Goal: Task Accomplishment & Management: Complete application form

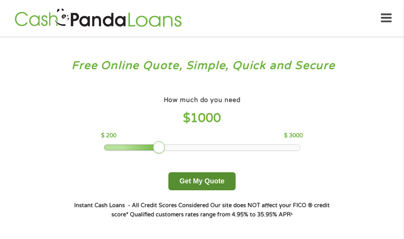
click at [200, 184] on button "Get My Quote" at bounding box center [201, 182] width 67 height 18
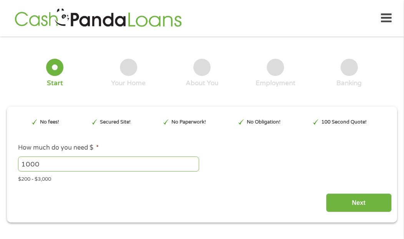
scroll to position [4, 0]
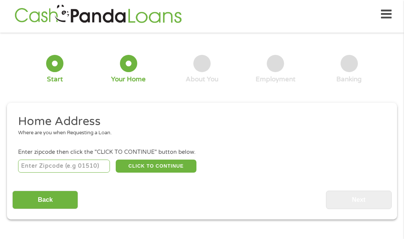
click at [61, 171] on input "number" at bounding box center [64, 166] width 92 height 13
type input "30519"
select select "[US_STATE]"
click at [158, 168] on button "CLICK TO CONTINUE" at bounding box center [156, 166] width 81 height 13
type input "30519"
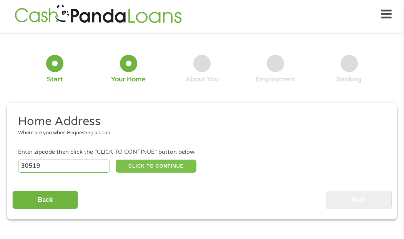
type input "[PERSON_NAME]"
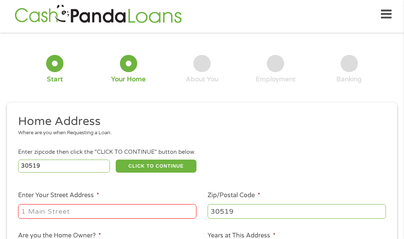
click at [106, 211] on input "Enter Your Street Address *" at bounding box center [107, 211] width 178 height 15
type input "[STREET_ADDRESS]"
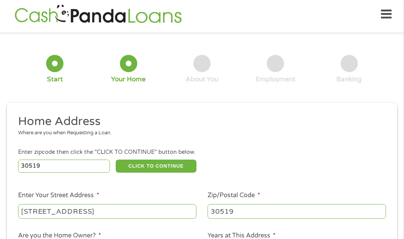
click at [312, 180] on ul "Home Address Where are you when Requesting a Loan. Enter zipcode then click the…" at bounding box center [201, 216] width 379 height 205
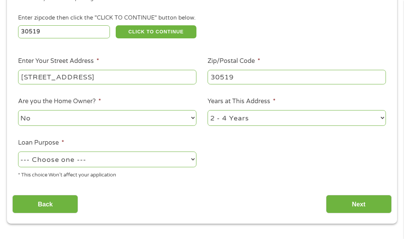
scroll to position [140, 0]
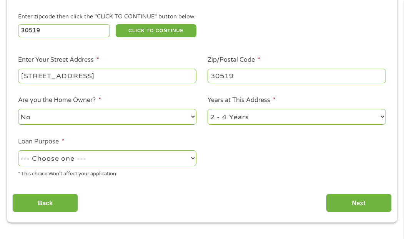
click at [184, 161] on select "--- Choose one --- Pay Bills Debt Consolidation Home Improvement Major Purchase…" at bounding box center [107, 159] width 178 height 16
click at [182, 162] on select "--- Choose one --- Pay Bills Debt Consolidation Home Improvement Major Purchase…" at bounding box center [107, 159] width 178 height 16
click at [191, 161] on select "--- Choose one --- Pay Bills Debt Consolidation Home Improvement Major Purchase…" at bounding box center [107, 159] width 178 height 16
select select "paybills"
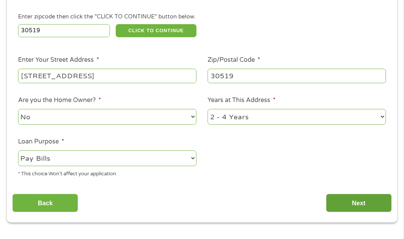
click at [361, 206] on input "Next" at bounding box center [359, 203] width 66 height 19
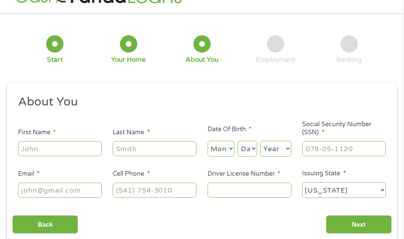
scroll to position [4, 0]
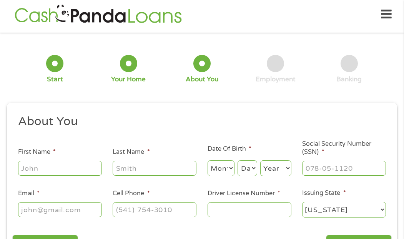
click at [87, 170] on input "First Name *" at bounding box center [60, 168] width 84 height 15
type input "[PERSON_NAME]"
type input "[EMAIL_ADDRESS][DOMAIN_NAME]"
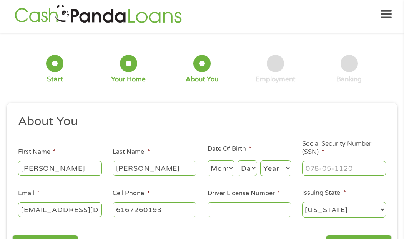
type input "[PHONE_NUMBER]"
click at [223, 169] on select "Month 1 2 3 4 5 6 7 8 9 10 11 12" at bounding box center [221, 169] width 27 height 16
select select "2"
click at [251, 173] on select "Day 1 2 3 4 5 6 7 8 9 10 11 12 13 14 15 16 17 18 19 20 21 22 23 24 25 26 27 28 …" at bounding box center [247, 169] width 19 height 16
select select "14"
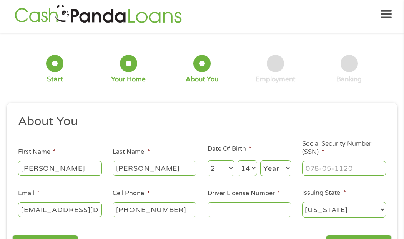
click at [284, 166] on select "Year [DATE] 2006 2005 2004 2003 2002 2001 2000 1999 1998 1997 1996 1995 1994 19…" at bounding box center [275, 169] width 31 height 16
select select "1970"
click at [306, 171] on input "Social Security Number (SSN) *" at bounding box center [344, 168] width 84 height 15
type input "373-80-6595"
click at [239, 208] on input "Driver License Number *" at bounding box center [250, 210] width 84 height 15
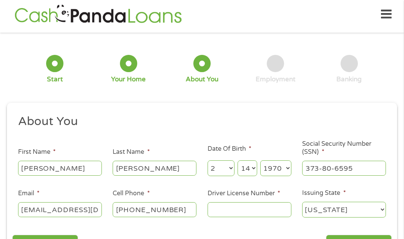
click at [376, 213] on select "[US_STATE] [US_STATE] [US_STATE] [US_STATE] [US_STATE] [US_STATE] [US_STATE] [U…" at bounding box center [344, 210] width 84 height 16
select select "[US_STATE]"
click at [246, 209] on input "Driver License Number *" at bounding box center [250, 210] width 84 height 15
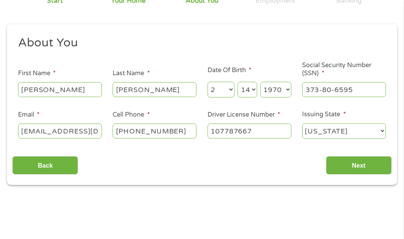
scroll to position [85, 0]
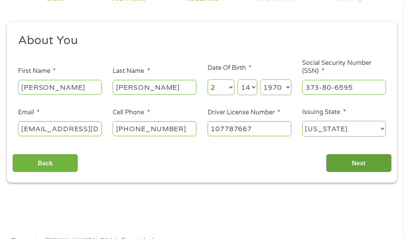
type input "107787667"
click at [357, 171] on input "Next" at bounding box center [359, 163] width 66 height 19
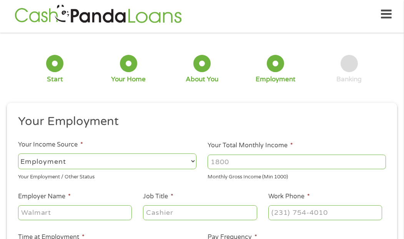
scroll to position [4, 0]
click at [189, 159] on select "--- Choose one --- Employment [DEMOGRAPHIC_DATA] Benefits" at bounding box center [107, 162] width 178 height 16
click at [232, 164] on input "Your Total Monthly Income *" at bounding box center [297, 162] width 178 height 15
type input "4000.000"
click at [117, 210] on input "Employer Name *" at bounding box center [75, 213] width 114 height 15
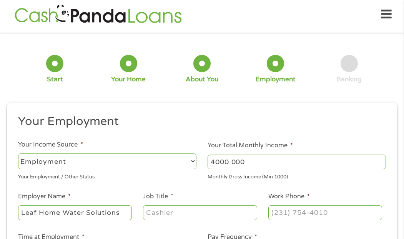
type input "Leaf Home Water Solutions"
type input "Sales Professional"
type input "[PHONE_NUMBER]"
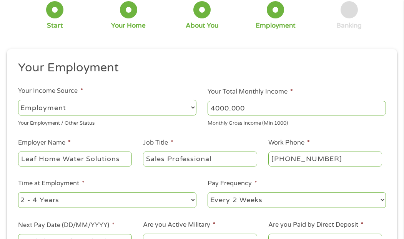
scroll to position [89, 0]
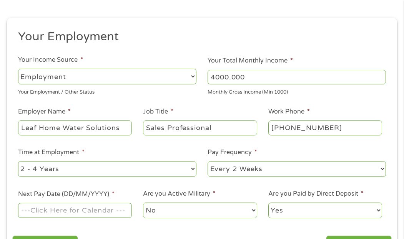
click at [327, 170] on select "--- Choose one --- Every 2 Weeks Every Week Monthly Semi-Monthly" at bounding box center [297, 169] width 178 height 16
click at [75, 211] on input "Next Pay Date (DD/MM/YYYY) *" at bounding box center [75, 210] width 114 height 15
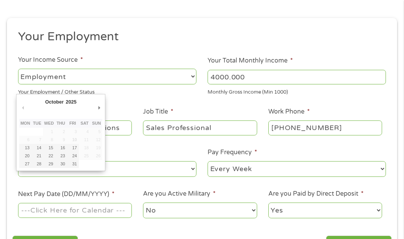
click at [330, 173] on select "--- Choose one --- Every 2 Weeks Every Week Monthly Semi-Monthly" at bounding box center [297, 169] width 178 height 16
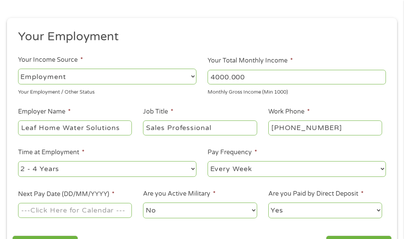
select select "biweekly"
click at [118, 212] on input "Next Pay Date (DD/MM/YYYY) *" at bounding box center [75, 210] width 114 height 15
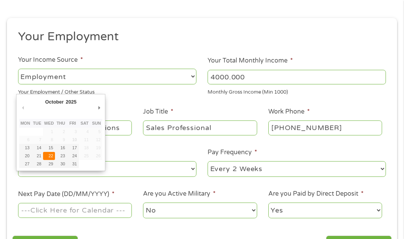
type input "[DATE]"
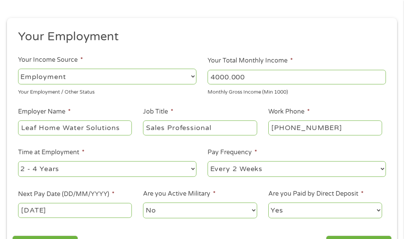
click at [229, 206] on select "No Yes" at bounding box center [200, 211] width 114 height 16
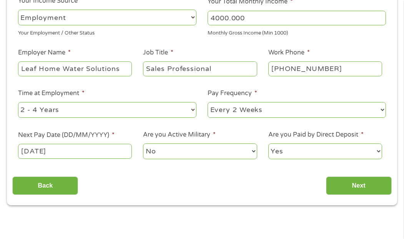
scroll to position [151, 0]
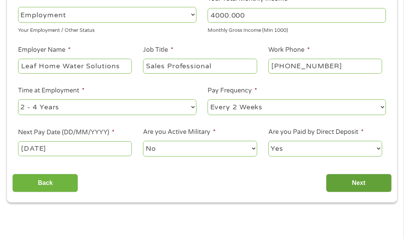
click at [369, 186] on input "Next" at bounding box center [359, 183] width 66 height 19
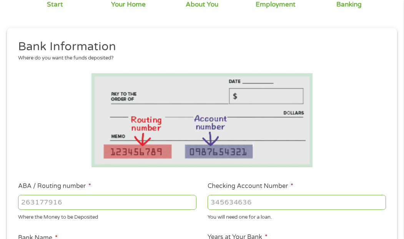
scroll to position [88, 0]
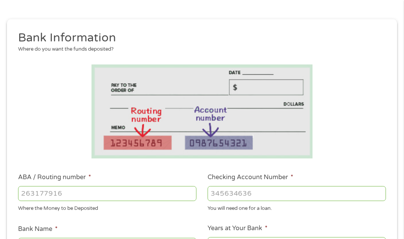
click at [50, 196] on input "ABA / Routing number *" at bounding box center [107, 193] width 178 height 15
click at [61, 198] on input "ABA / Routing number *" at bounding box center [107, 193] width 178 height 15
type input "031101279"
type input "THE BANCORP BANK"
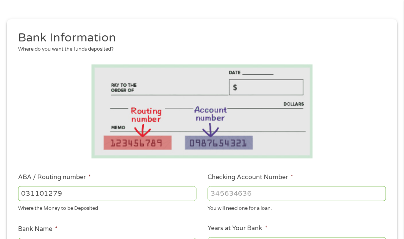
type input "031101279"
click at [167, 216] on ul "Bank Information Where do you want the funds deposited? ABA / Routing number * …" at bounding box center [201, 220] width 379 height 380
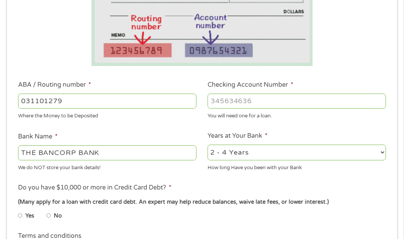
scroll to position [186, 0]
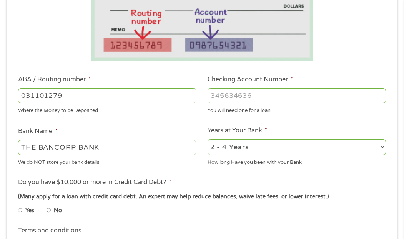
click at [163, 149] on input "THE BANCORP BANK" at bounding box center [107, 147] width 178 height 15
click at [235, 96] on input "Checking Account Number *" at bounding box center [297, 95] width 178 height 15
click at [220, 98] on input "Checking Account Number *" at bounding box center [297, 95] width 178 height 15
type input "766152128092"
click at [314, 151] on select "2 - 4 Years 6 - 12 Months 1 - 2 Years Over 4 Years" at bounding box center [297, 148] width 178 height 16
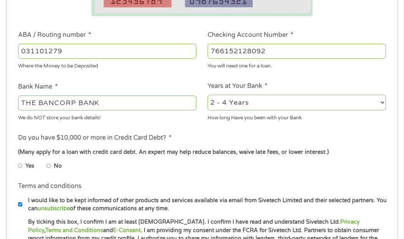
scroll to position [231, 0]
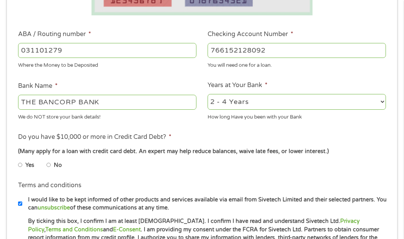
click at [50, 166] on input "No" at bounding box center [49, 165] width 5 height 12
radio input "true"
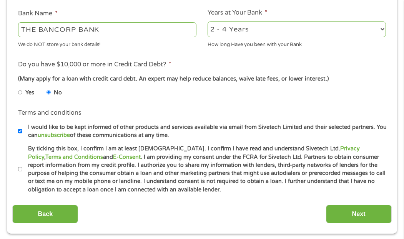
scroll to position [303, 0]
click at [17, 172] on li "Terms and conditions * By ticking this box, I confirm I am at least [DEMOGRAPHI…" at bounding box center [201, 169] width 379 height 49
click at [18, 168] on input "By ticking this box, I confirm I am at least [DEMOGRAPHIC_DATA]. I confirm I ha…" at bounding box center [20, 170] width 5 height 12
checkbox input "true"
click at [20, 131] on input "I would like to be kept informed of other products and services available via e…" at bounding box center [20, 132] width 5 height 12
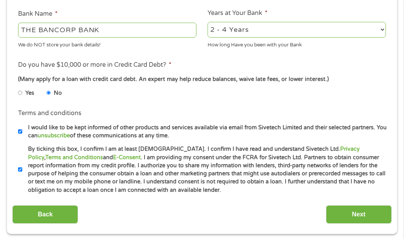
checkbox input "false"
click at [359, 215] on input "Next" at bounding box center [359, 215] width 66 height 19
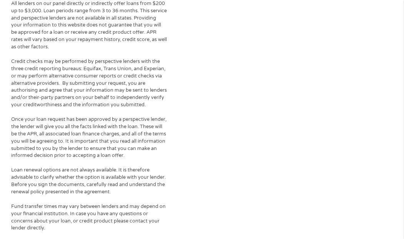
scroll to position [0, 0]
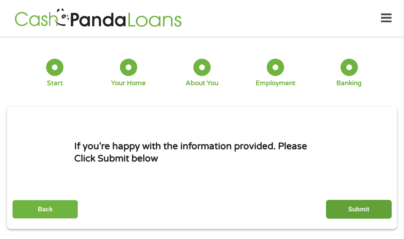
click at [372, 208] on input "Submit" at bounding box center [359, 209] width 66 height 19
